Goal: Task Accomplishment & Management: Complete application form

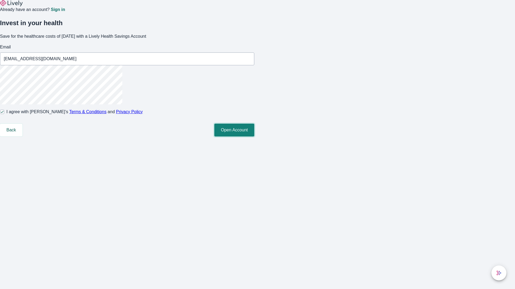
click at [254, 137] on button "Open Account" at bounding box center [234, 130] width 40 height 13
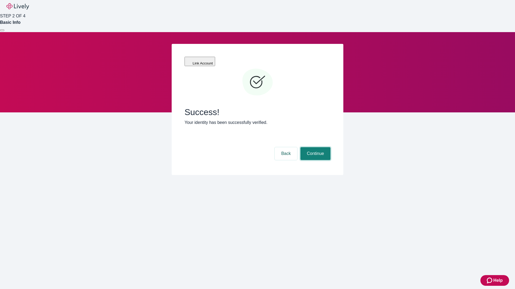
click at [314, 147] on button "Continue" at bounding box center [315, 153] width 30 height 13
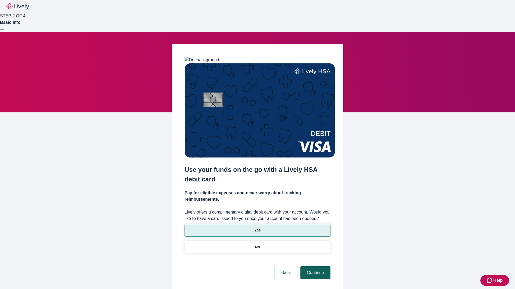
click at [257, 228] on p "Yes" at bounding box center [257, 231] width 6 height 6
click at [314, 267] on button "Continue" at bounding box center [315, 273] width 30 height 13
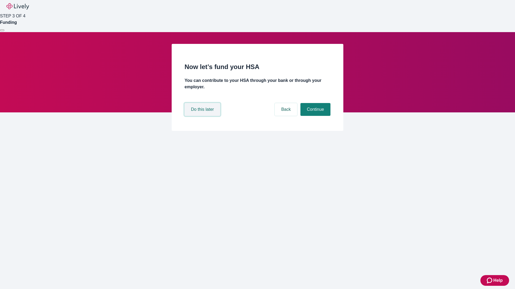
click at [203, 116] on button "Do this later" at bounding box center [202, 109] width 36 height 13
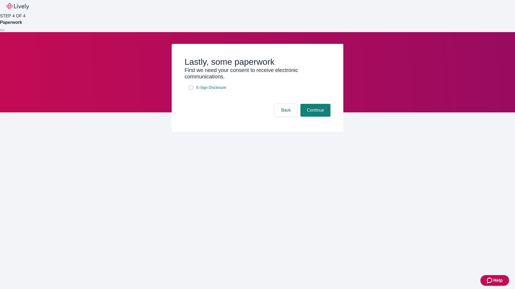
click at [191, 90] on input "E-Sign Disclosure" at bounding box center [191, 88] width 4 height 4
checkbox input "true"
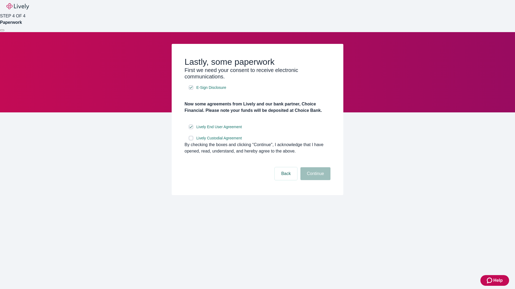
click at [191, 140] on input "Lively Custodial Agreement" at bounding box center [191, 138] width 4 height 4
checkbox input "true"
click at [314, 180] on button "Continue" at bounding box center [315, 174] width 30 height 13
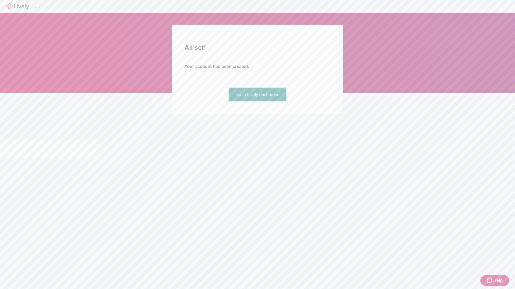
click at [257, 101] on link "Go to Lively dashboard" at bounding box center [257, 94] width 57 height 13
